Goal: Task Accomplishment & Management: Manage account settings

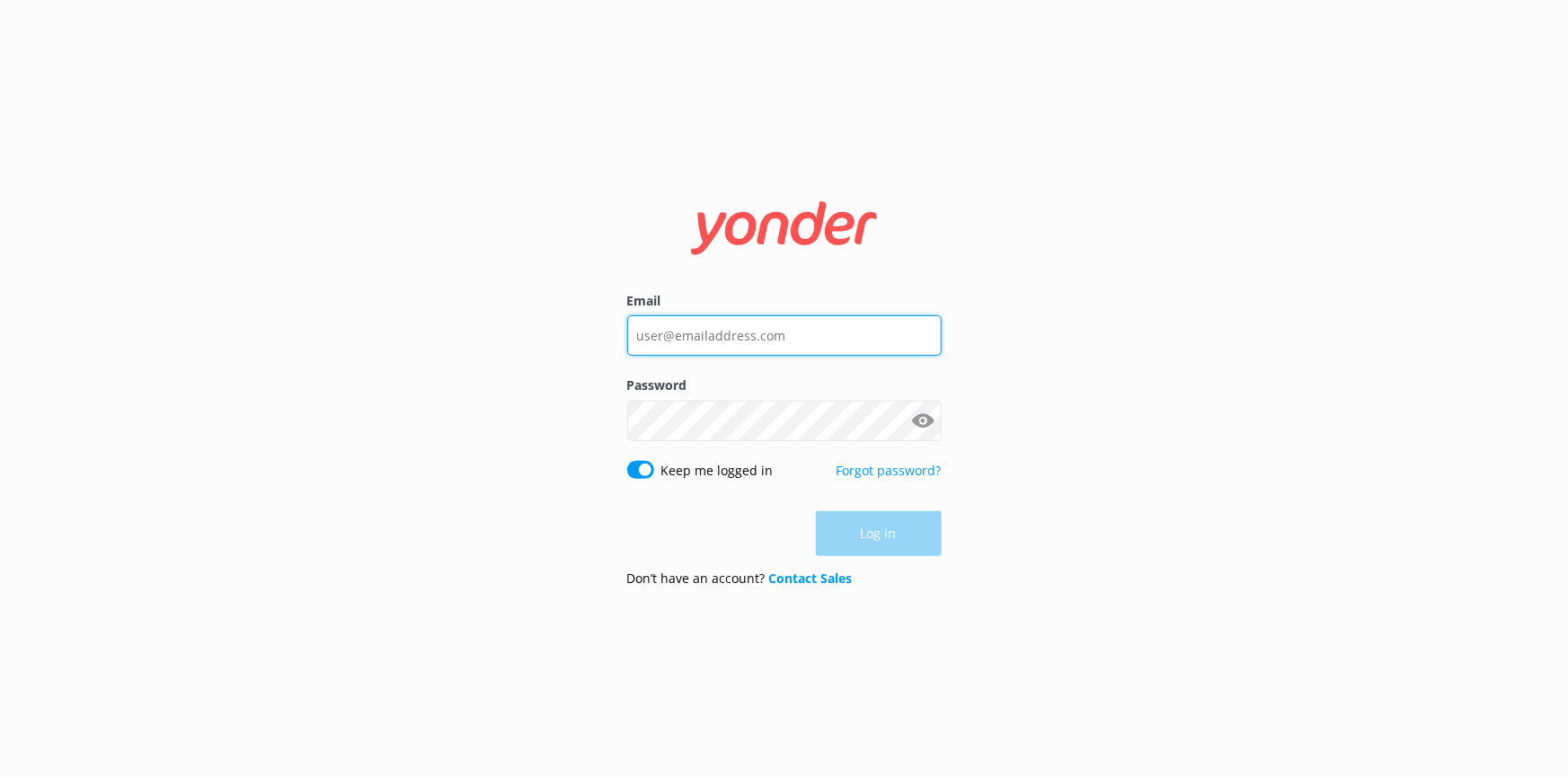
type input "[EMAIL_ADDRESS][DOMAIN_NAME]"
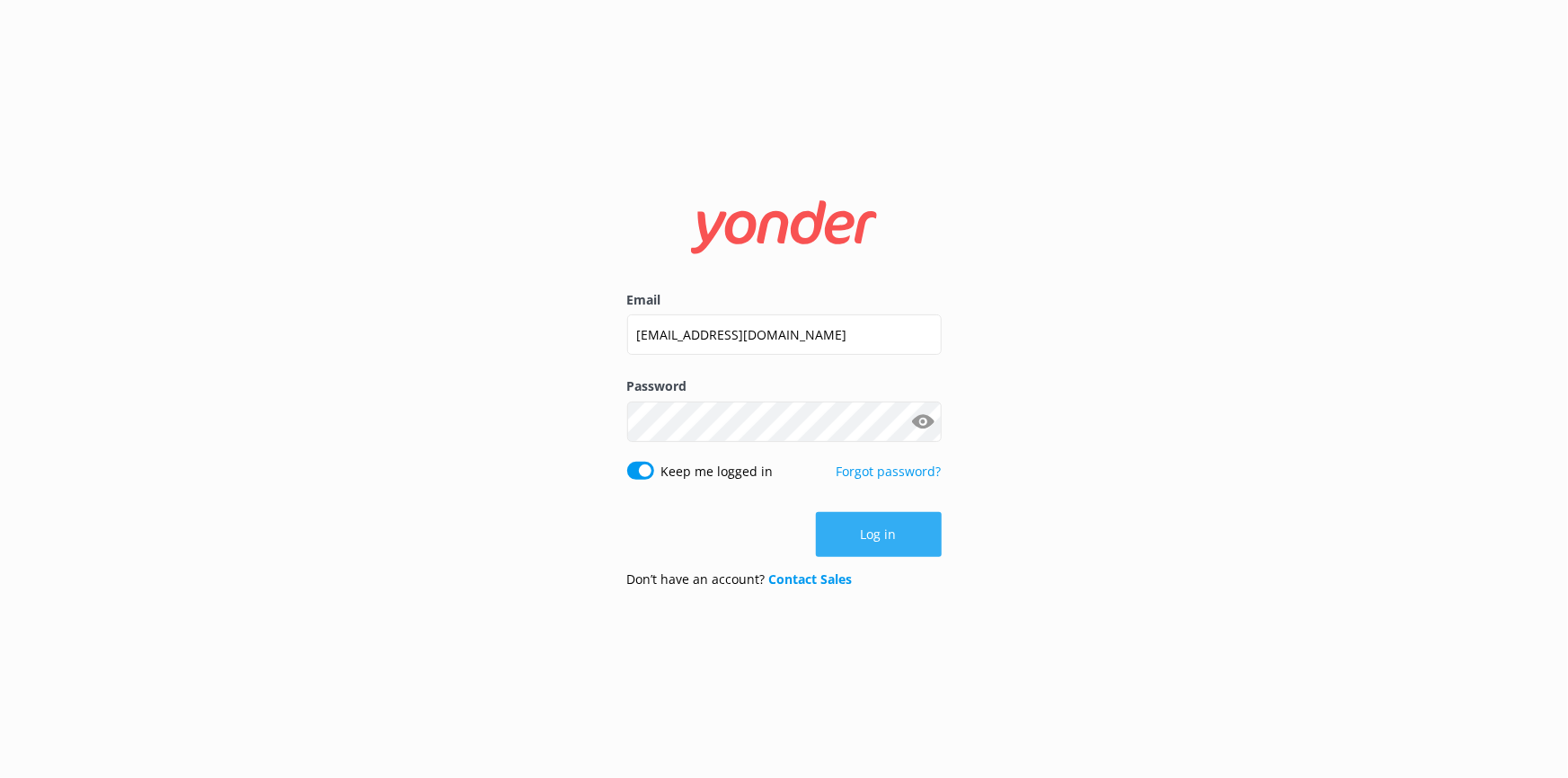
click at [889, 555] on div "Log in" at bounding box center [784, 534] width 315 height 45
click at [893, 543] on button "Log in" at bounding box center [878, 534] width 126 height 45
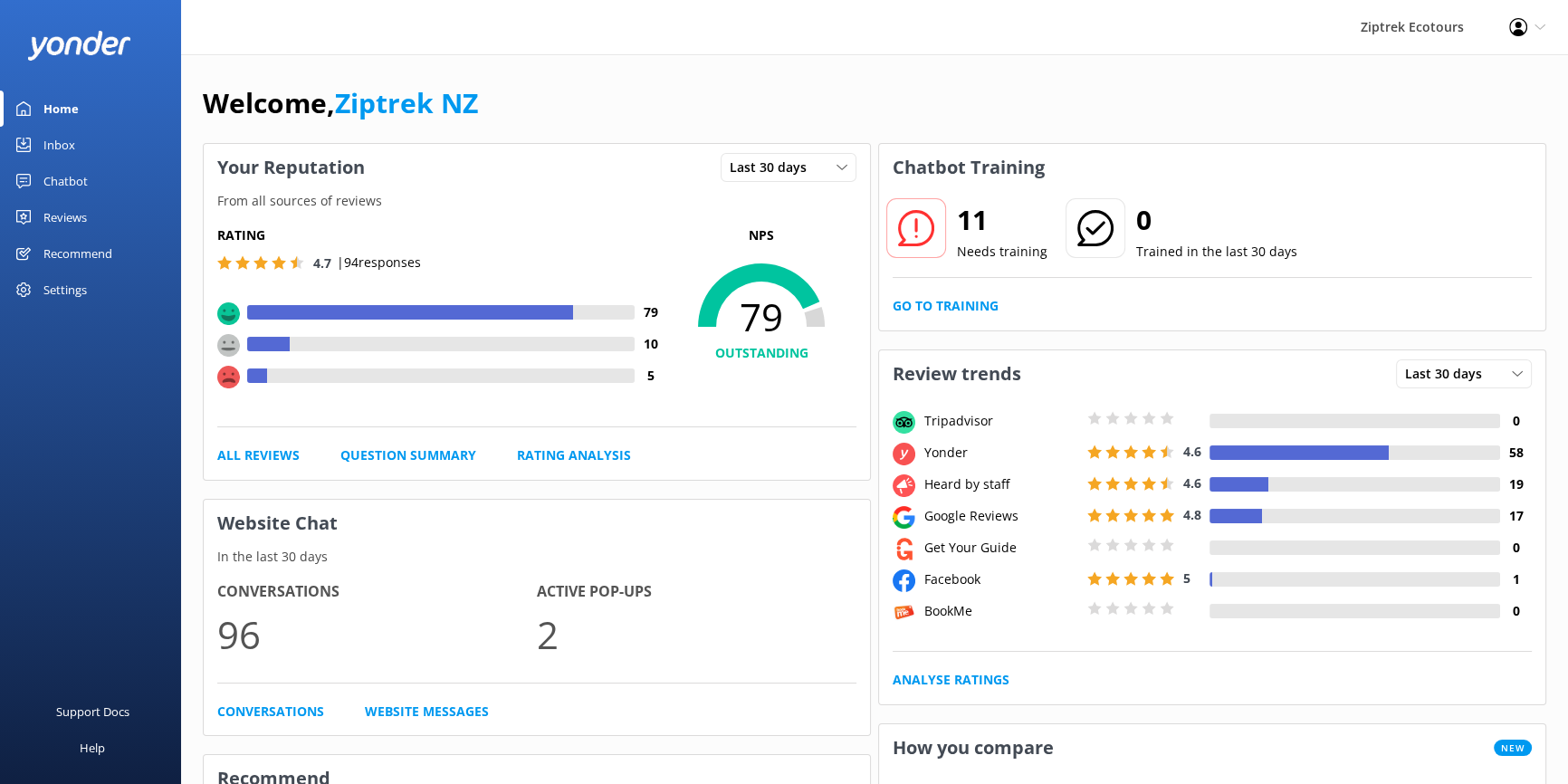
click at [93, 181] on link "Chatbot" at bounding box center [90, 180] width 181 height 36
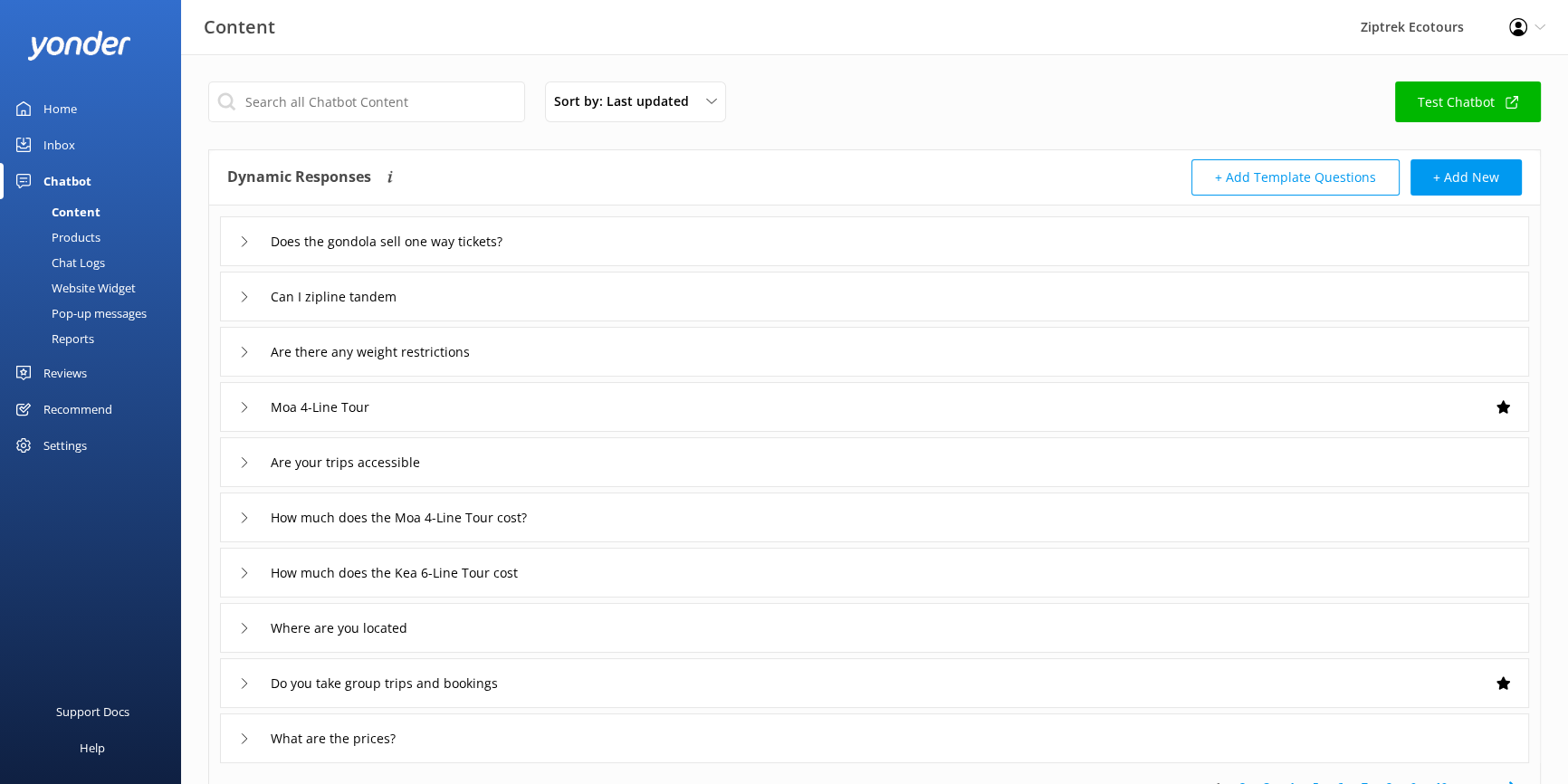
click at [120, 144] on link "Inbox" at bounding box center [90, 144] width 181 height 36
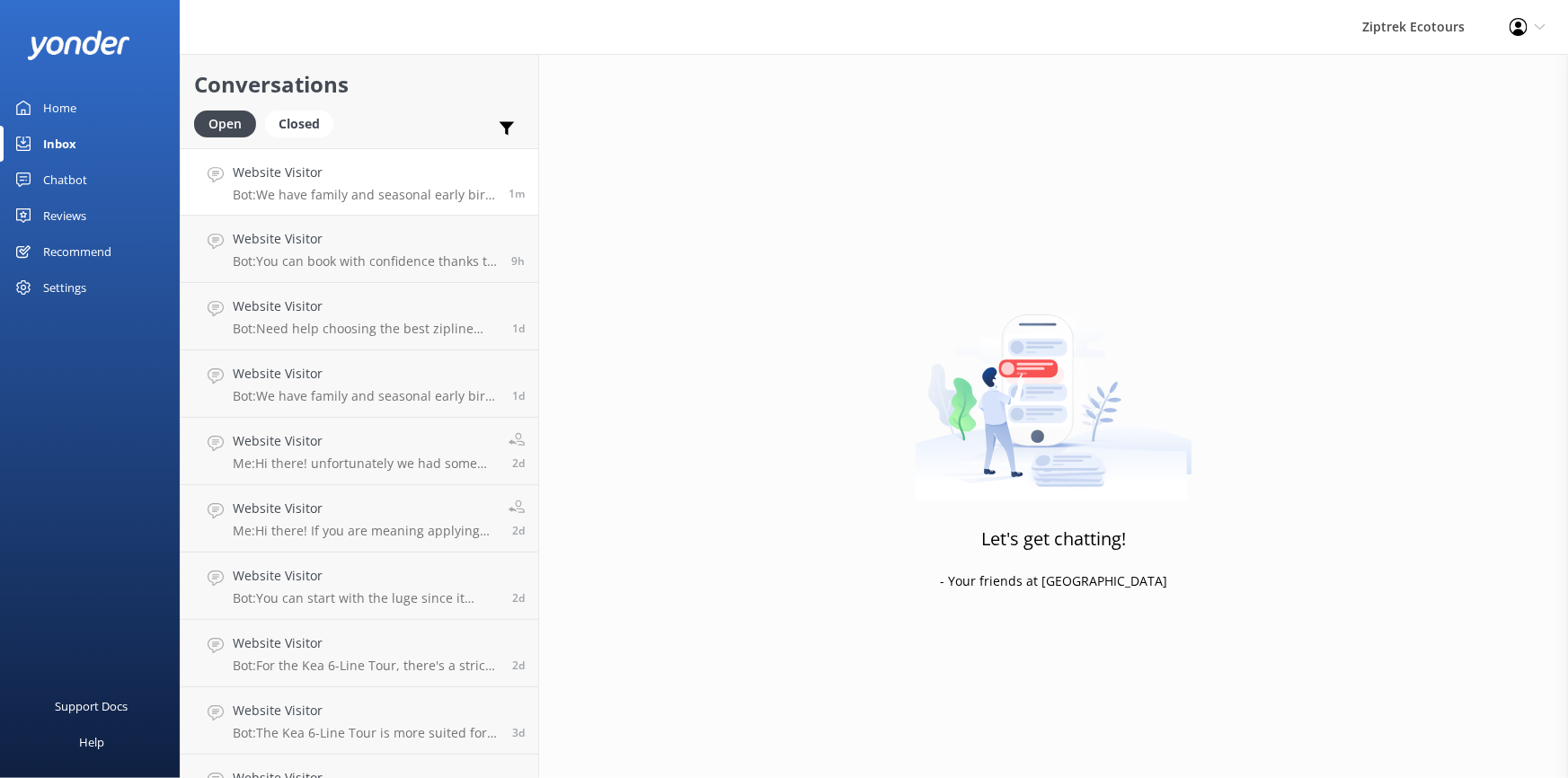
click at [362, 199] on p "Bot: We have family and seasonal early bird discounts available! These offers c…" at bounding box center [364, 195] width 263 height 16
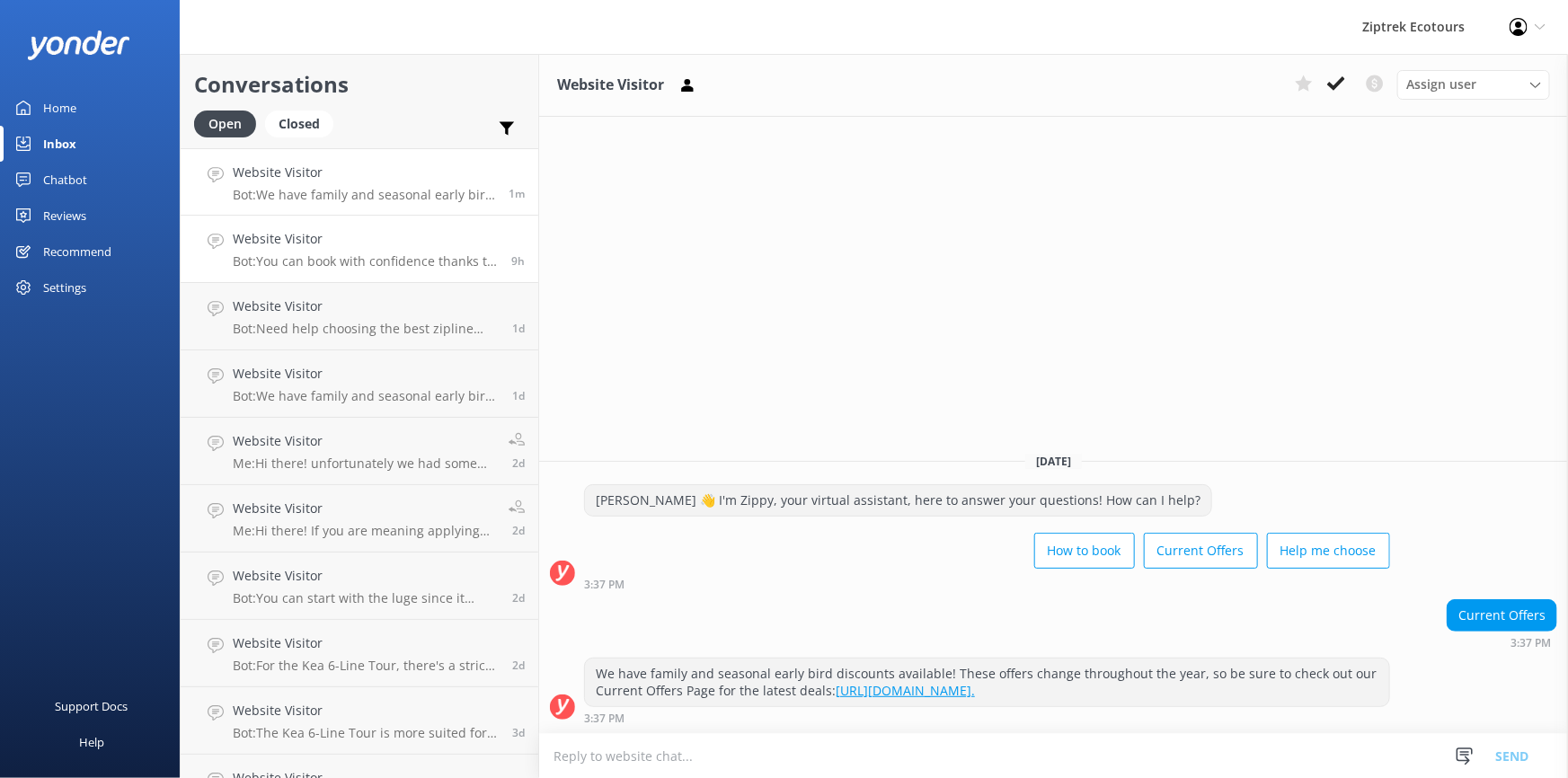
click at [324, 248] on h4 "Website Visitor" at bounding box center [365, 239] width 265 height 20
